Goal: Entertainment & Leisure: Consume media (video, audio)

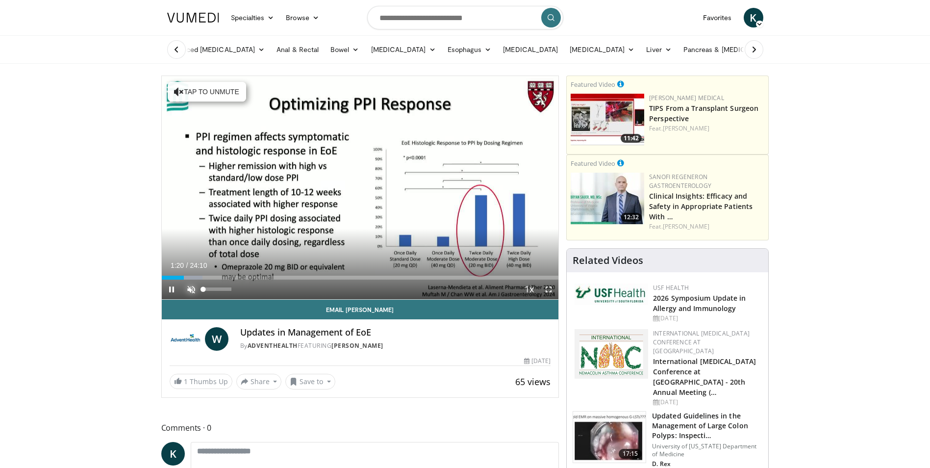
click at [192, 288] on span "Video Player" at bounding box center [191, 289] width 20 height 20
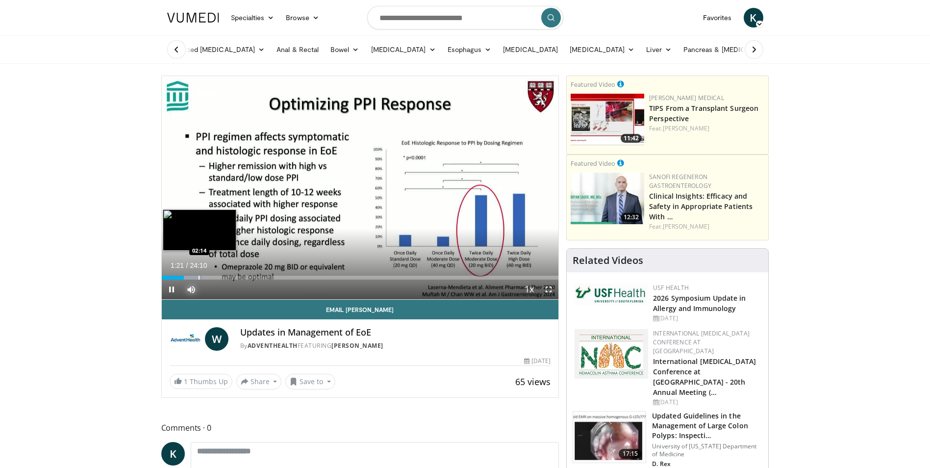
click at [198, 275] on div "Loaded : 10.26% 01:21 02:14" at bounding box center [360, 274] width 397 height 9
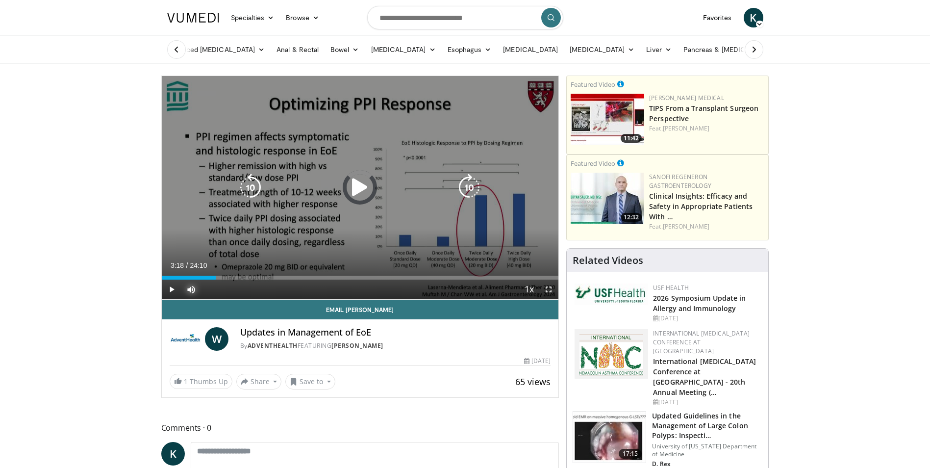
click at [216, 275] on div "Loaded : 11.63% 03:18 02:14" at bounding box center [360, 274] width 397 height 9
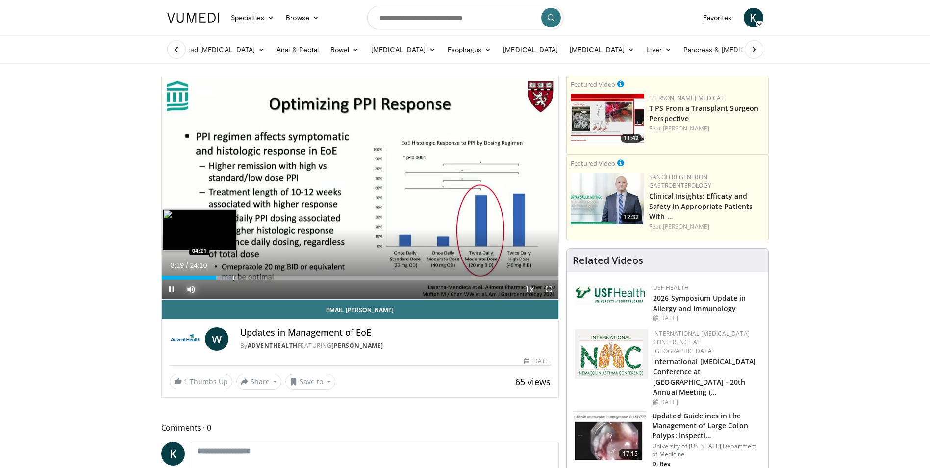
click at [234, 276] on div "Progress Bar" at bounding box center [233, 278] width 1 height 4
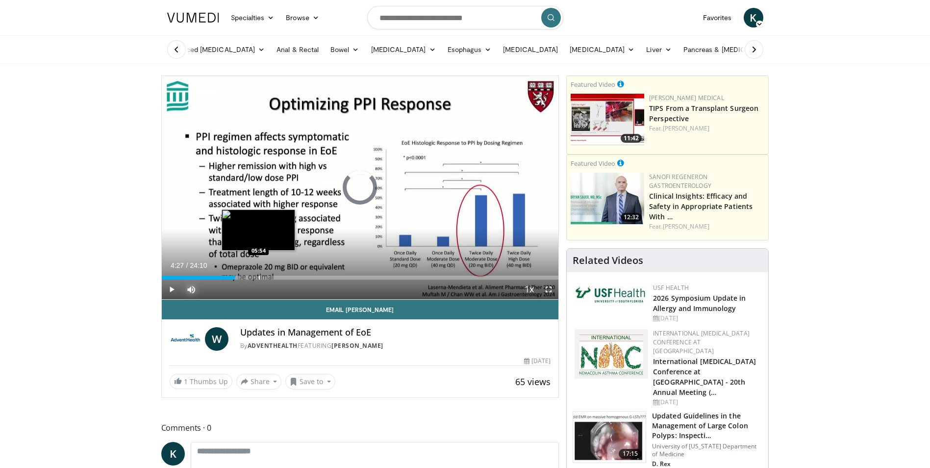
click at [259, 278] on div "Progress Bar" at bounding box center [259, 278] width 1 height 4
click at [262, 276] on div "Progress Bar" at bounding box center [262, 278] width 1 height 4
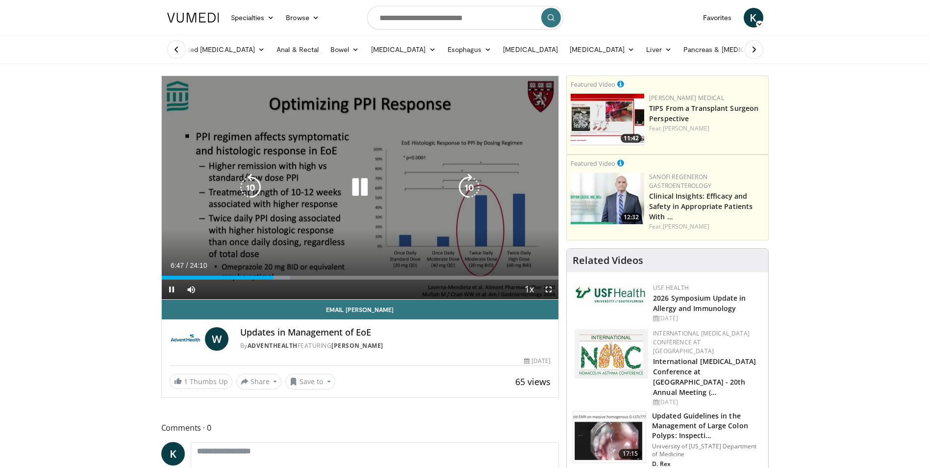
click at [351, 180] on icon "Video Player" at bounding box center [359, 187] width 27 height 27
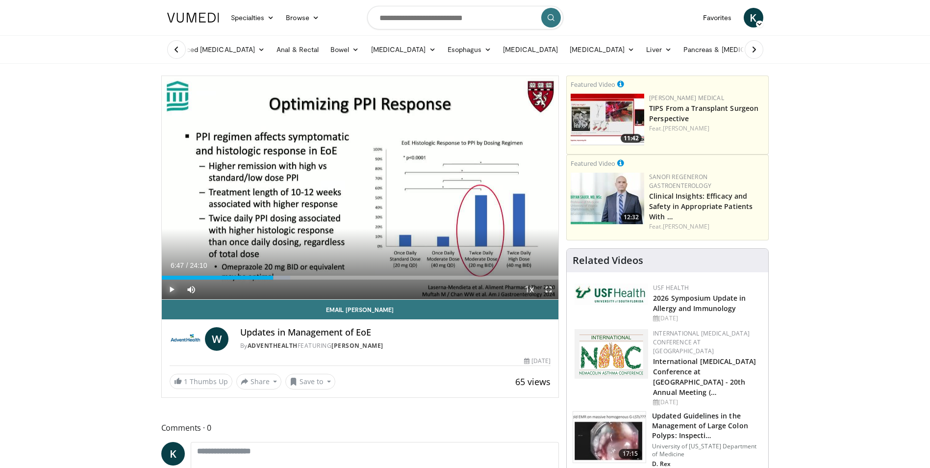
click at [173, 289] on span "Video Player" at bounding box center [172, 289] width 20 height 20
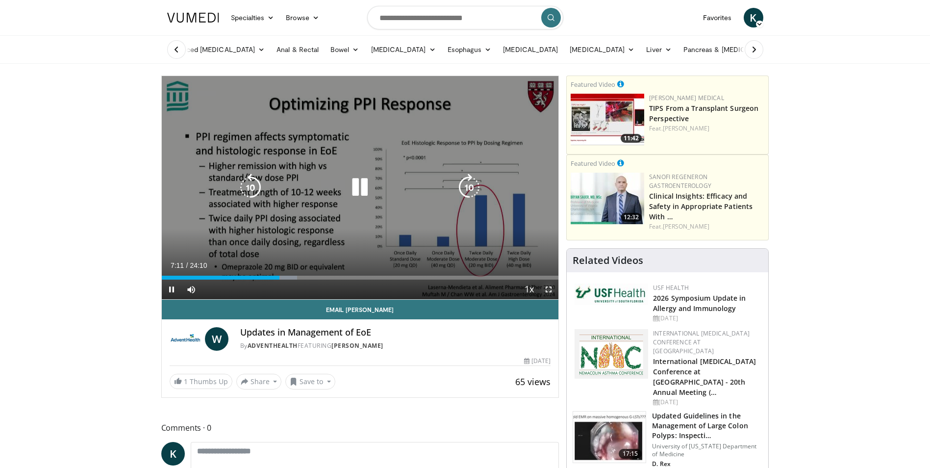
drag, startPoint x: 544, startPoint y: 290, endPoint x: 546, endPoint y: 326, distance: 36.3
click at [544, 290] on span "Video Player" at bounding box center [549, 289] width 20 height 20
click at [247, 191] on icon "Video Player" at bounding box center [250, 187] width 27 height 27
click at [358, 189] on icon "Video Player" at bounding box center [359, 187] width 27 height 27
click at [360, 183] on icon "Video Player" at bounding box center [359, 187] width 27 height 27
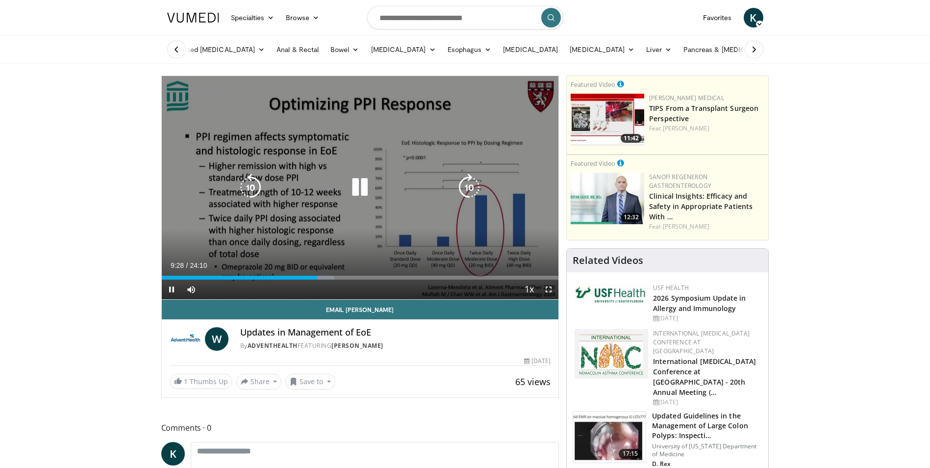
click at [367, 185] on icon "Video Player" at bounding box center [359, 187] width 27 height 27
